Goal: Transaction & Acquisition: Obtain resource

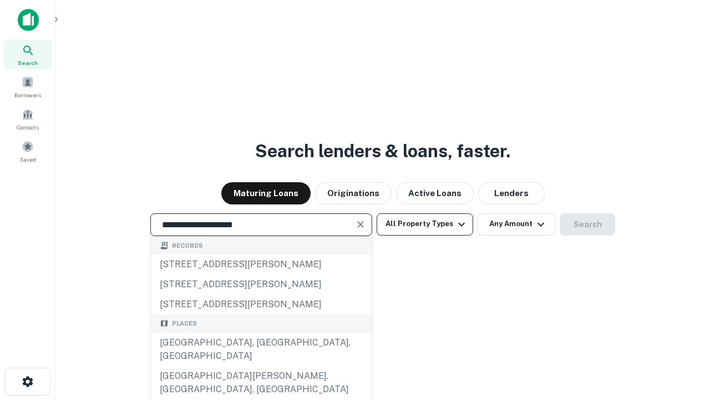
click at [261, 366] on div "[GEOGRAPHIC_DATA], [GEOGRAPHIC_DATA], [GEOGRAPHIC_DATA]" at bounding box center [261, 348] width 221 height 33
click at [425, 224] on button "All Property Types" at bounding box center [425, 224] width 97 height 22
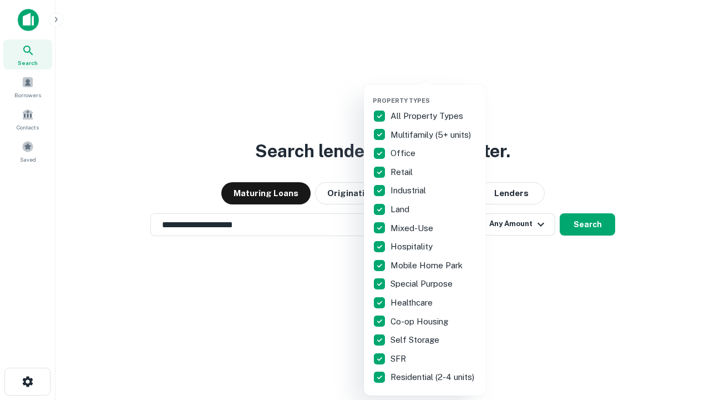
type input "**********"
click at [434, 93] on button "button" at bounding box center [434, 93] width 122 height 1
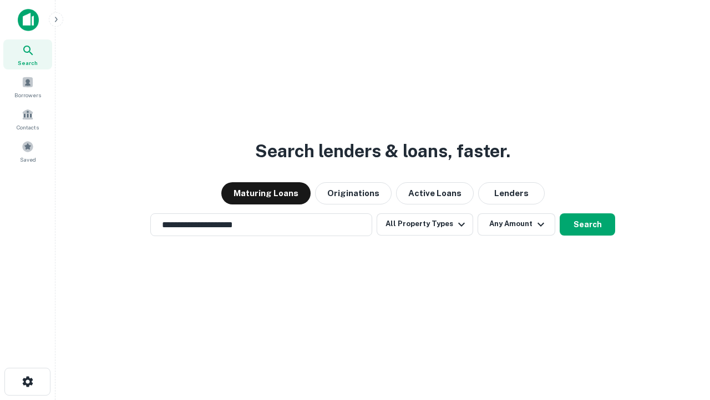
scroll to position [17, 0]
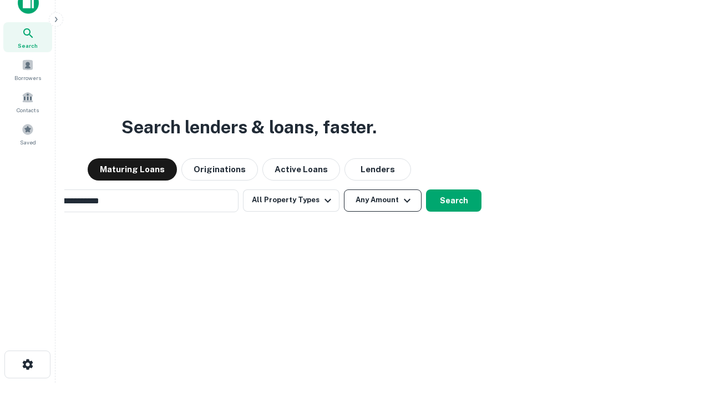
click at [344, 189] on button "Any Amount" at bounding box center [383, 200] width 78 height 22
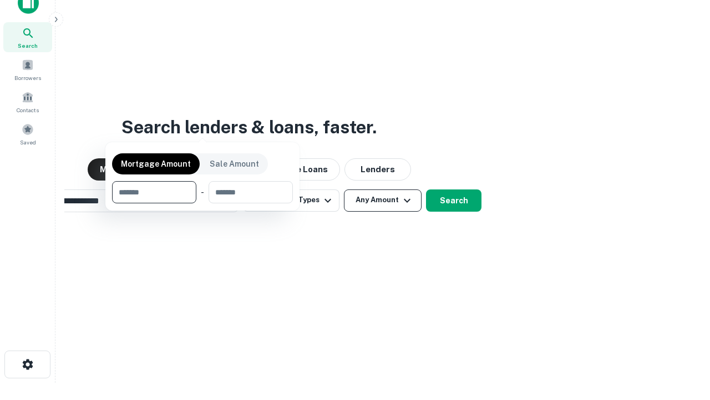
scroll to position [18, 0]
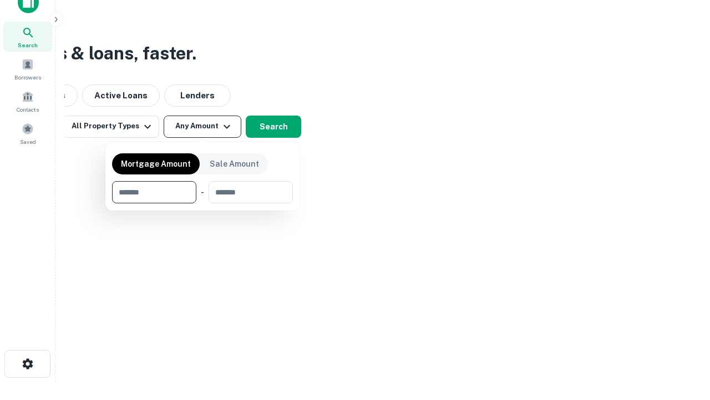
type input "*******"
click at [203, 203] on button "button" at bounding box center [202, 203] width 181 height 1
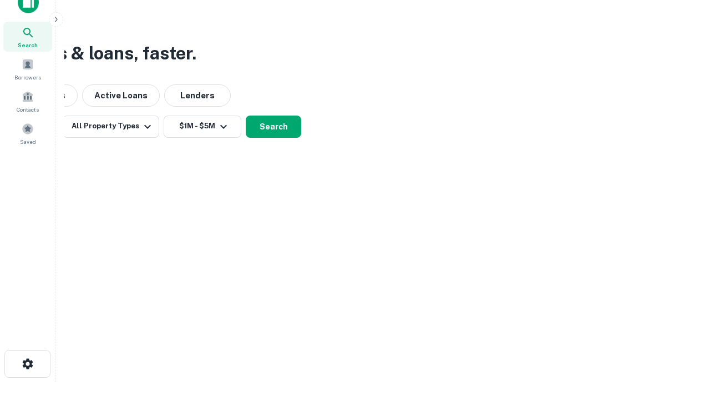
scroll to position [7, 205]
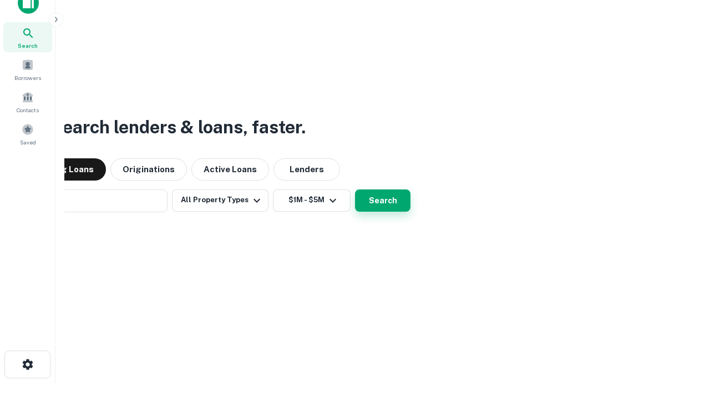
click at [355, 189] on button "Search" at bounding box center [382, 200] width 55 height 22
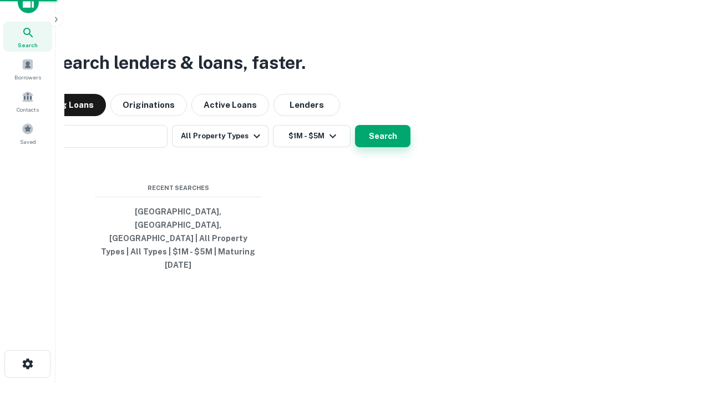
scroll to position [29, 314]
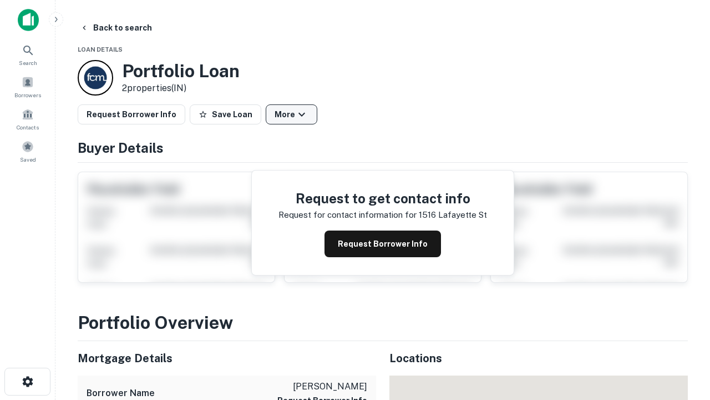
click at [291, 114] on button "More" at bounding box center [292, 114] width 52 height 20
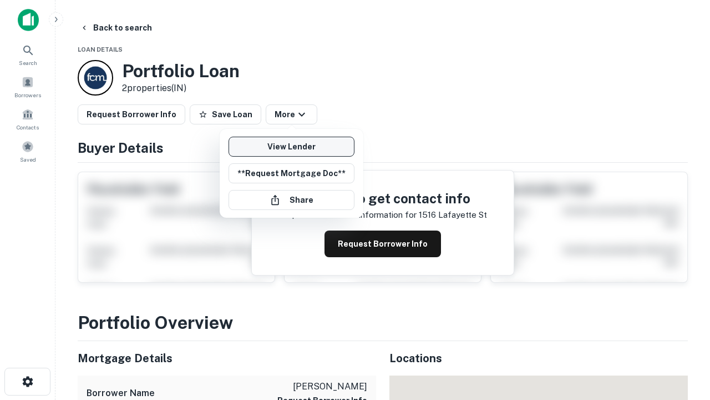
click at [291, 146] on link "View Lender" at bounding box center [292, 147] width 126 height 20
